Goal: Find specific page/section: Find specific page/section

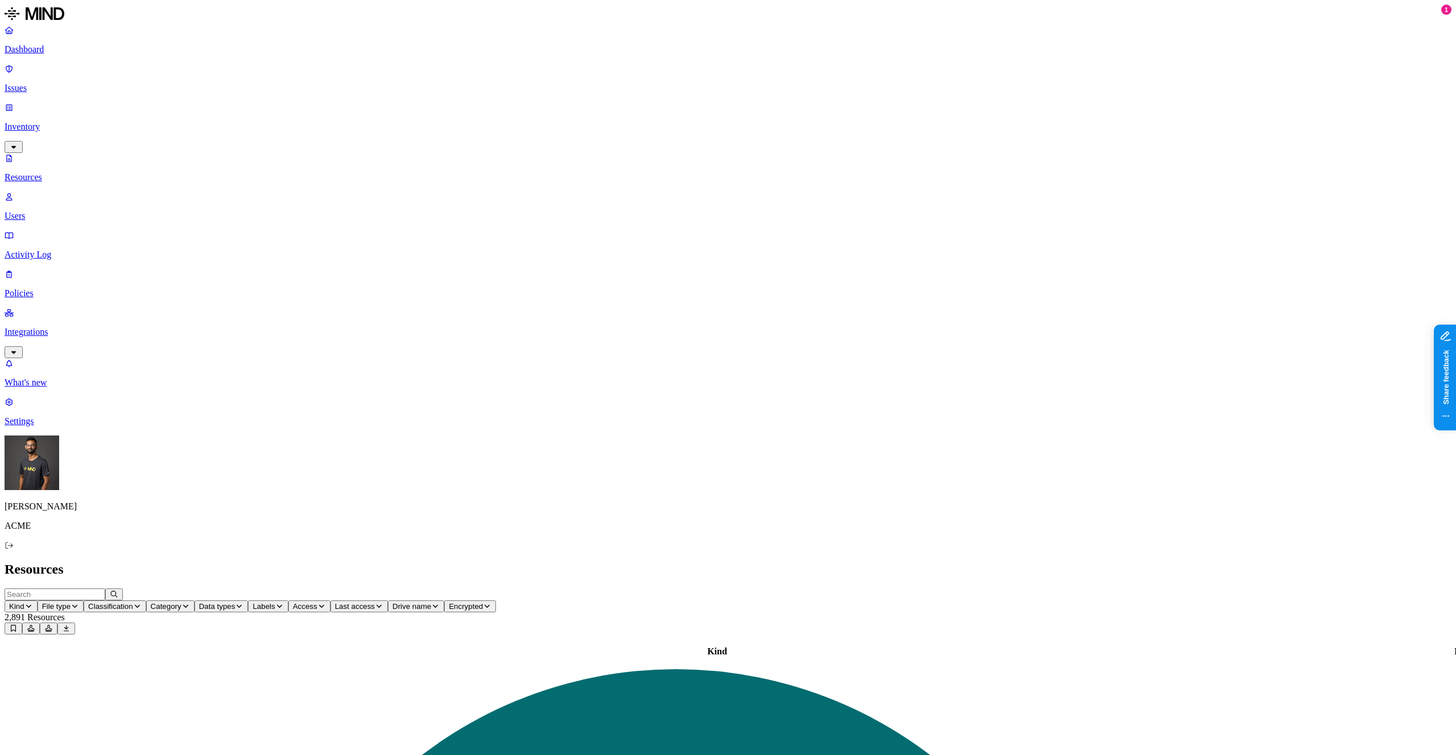
click at [330, 600] on button "Access" at bounding box center [309, 606] width 42 height 12
click at [553, 160] on button "button" at bounding box center [557, 158] width 9 height 3
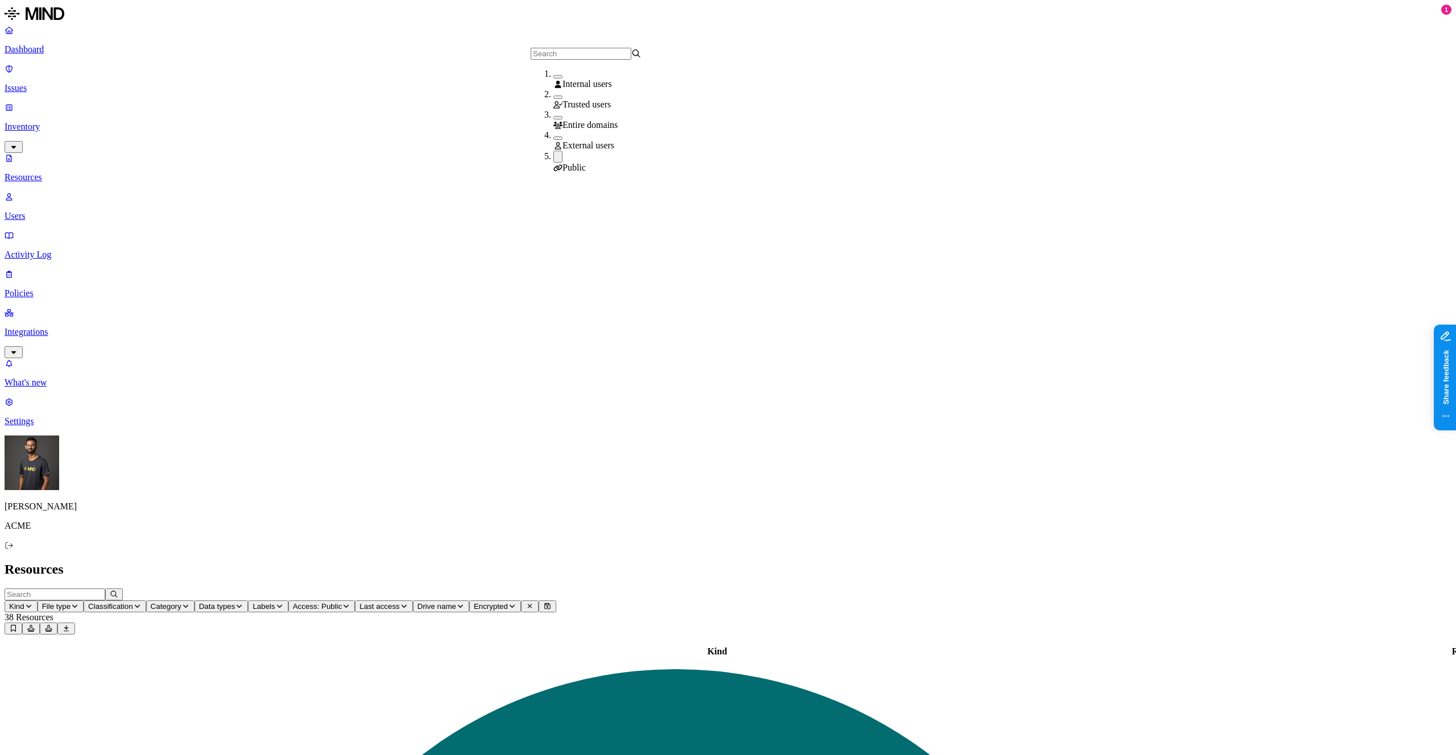
click at [812, 562] on h2 "Resources" at bounding box center [728, 569] width 1446 height 15
